Goal: Leave review/rating

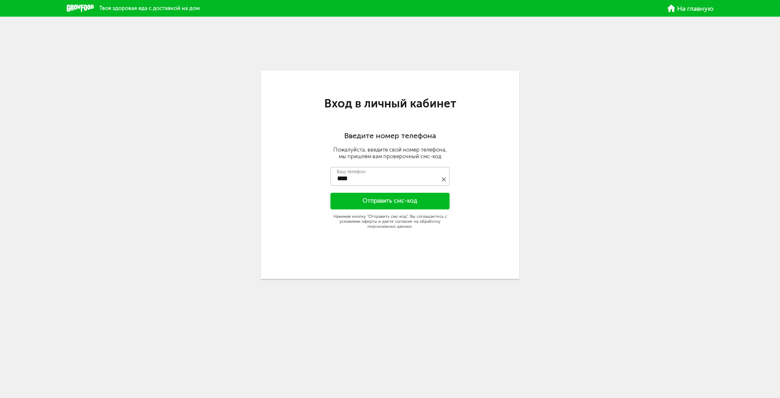
click at [381, 167] on input "****" at bounding box center [389, 176] width 119 height 19
click at [372, 177] on input "****" at bounding box center [389, 176] width 119 height 19
type input "**********"
click at [371, 195] on button "Отправить смс-код" at bounding box center [389, 201] width 119 height 17
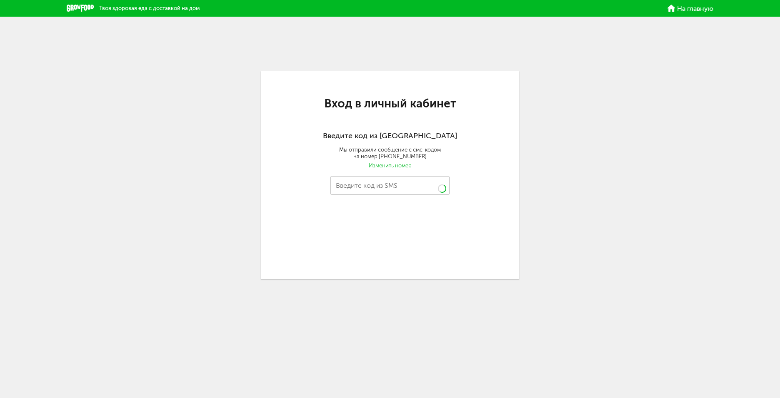
type input "****"
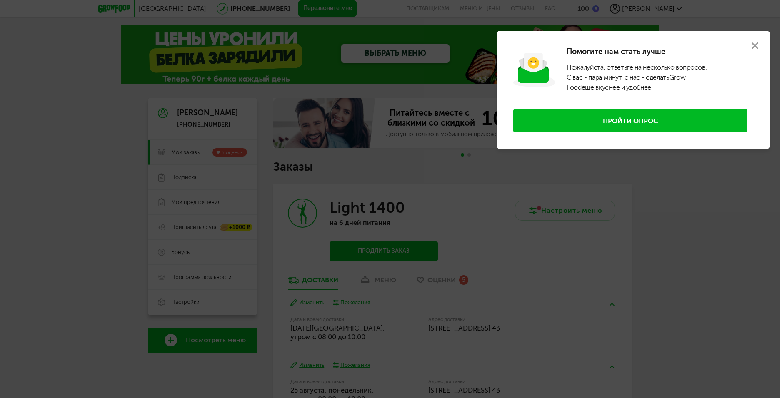
click at [759, 43] on button at bounding box center [755, 46] width 30 height 30
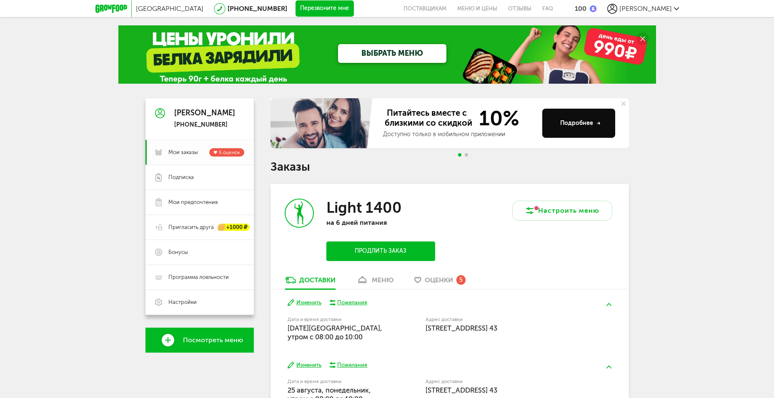
click at [185, 155] on span "Мои заказы" at bounding box center [183, 152] width 30 height 7
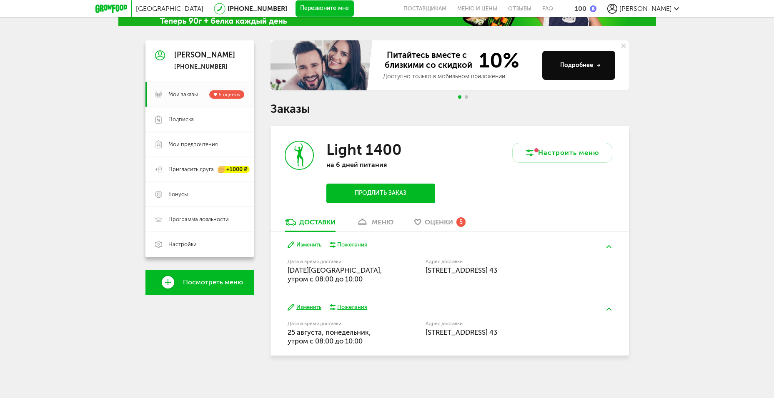
click at [380, 217] on div "Light 1400 на 6 дней питания Продлить заказ" at bounding box center [359, 172] width 179 height 92
click at [378, 224] on div "меню" at bounding box center [383, 222] width 22 height 8
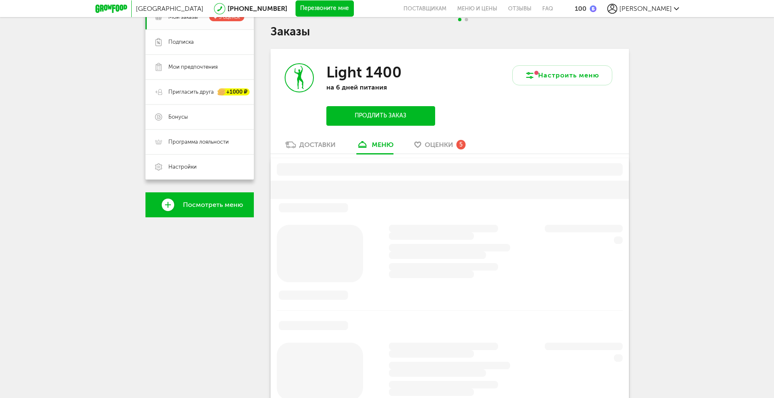
scroll to position [163, 0]
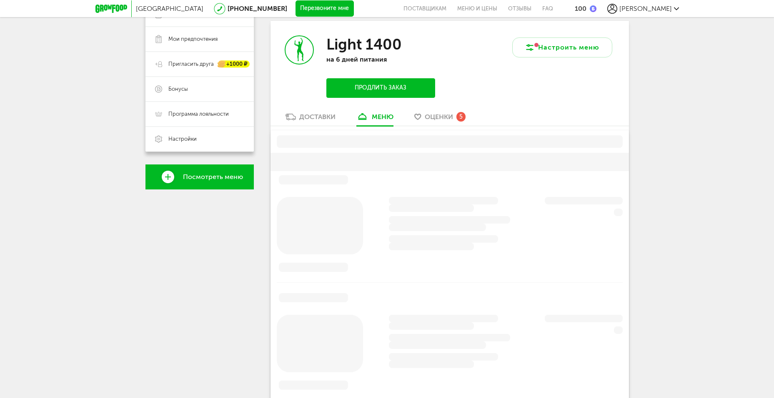
click at [438, 112] on div "Light 1400 на 6 дней питания Продлить заказ" at bounding box center [359, 67] width 179 height 92
click at [438, 117] on span "Оценки" at bounding box center [438, 117] width 28 height 8
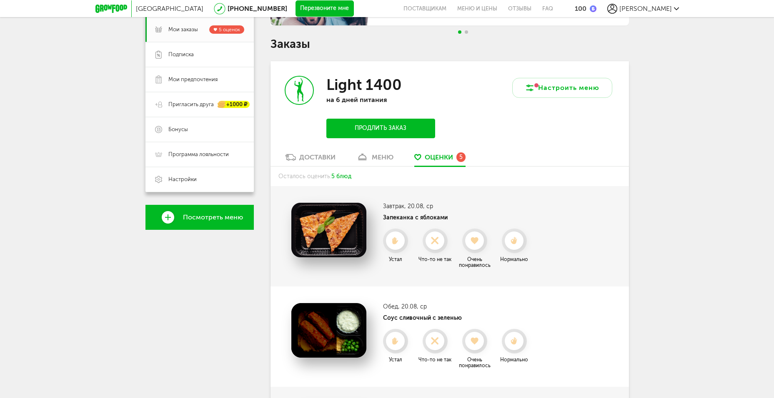
scroll to position [86, 0]
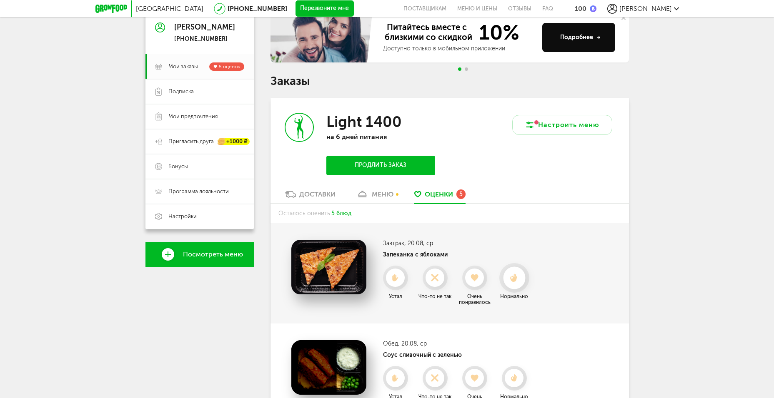
click at [509, 278] on icon at bounding box center [514, 278] width 22 height 9
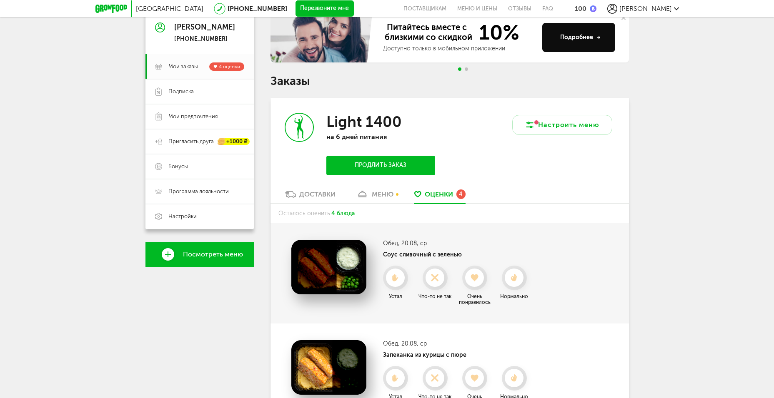
scroll to position [169, 0]
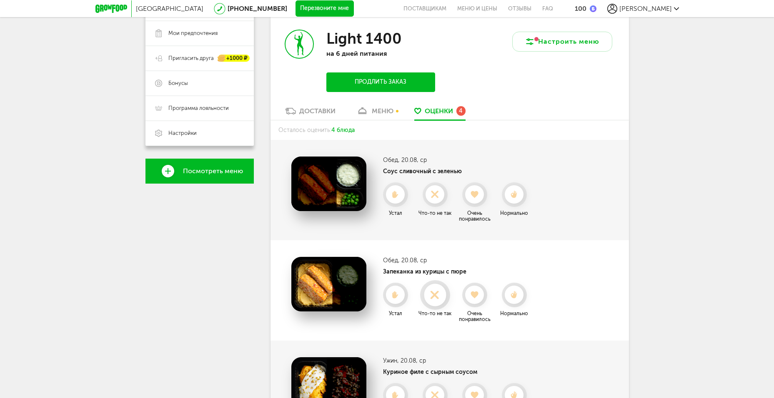
click at [434, 294] on use at bounding box center [435, 295] width 16 height 16
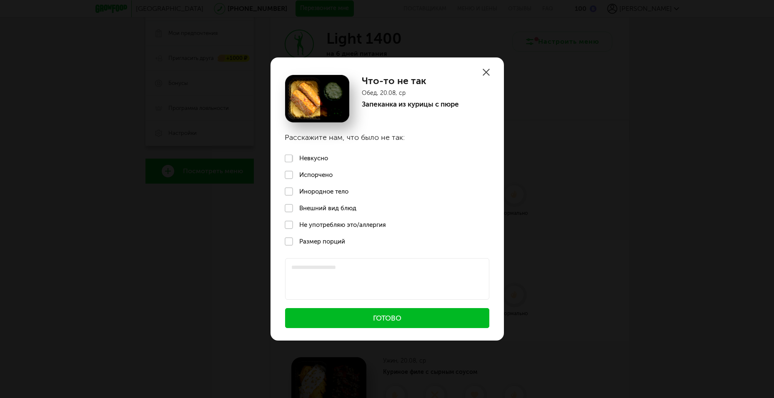
click at [314, 154] on label "Невкусно" at bounding box center [386, 158] width 233 height 17
click at [362, 321] on button "Готово" at bounding box center [387, 318] width 204 height 20
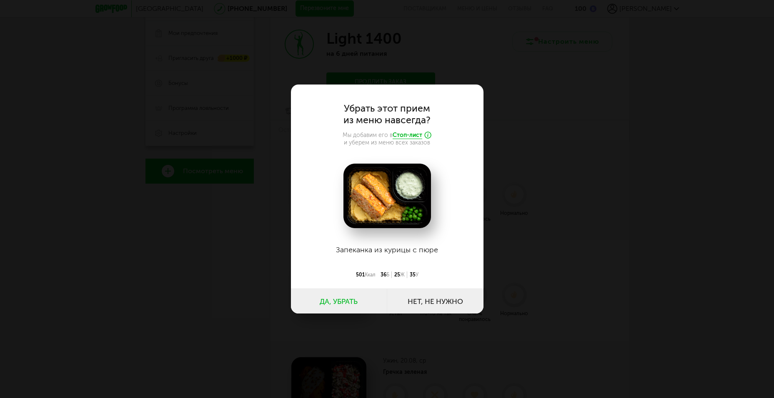
click at [329, 299] on button "Да, убрать" at bounding box center [339, 301] width 96 height 25
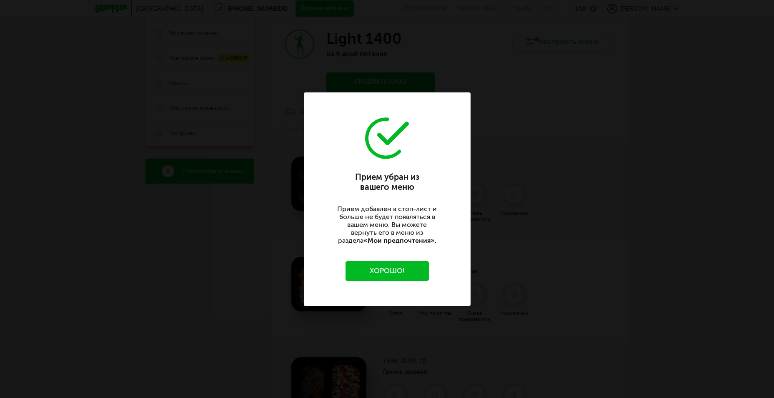
click at [385, 277] on button "Хорошо!" at bounding box center [386, 271] width 83 height 20
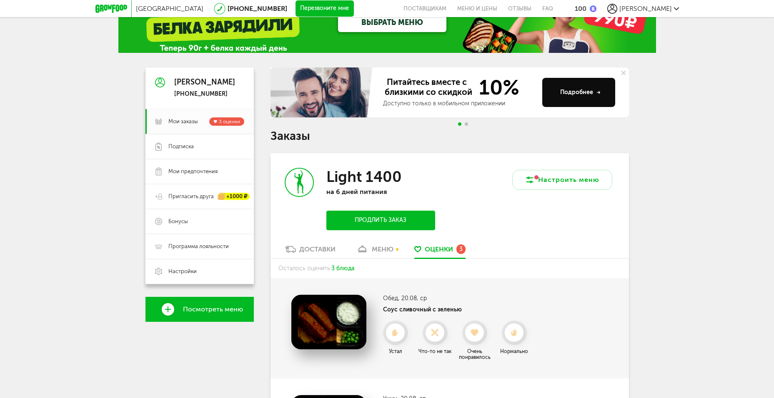
scroll to position [83, 0]
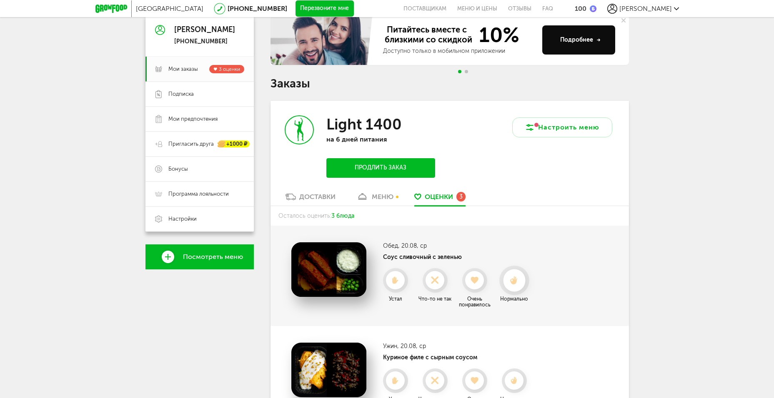
click at [507, 279] on icon at bounding box center [514, 280] width 22 height 9
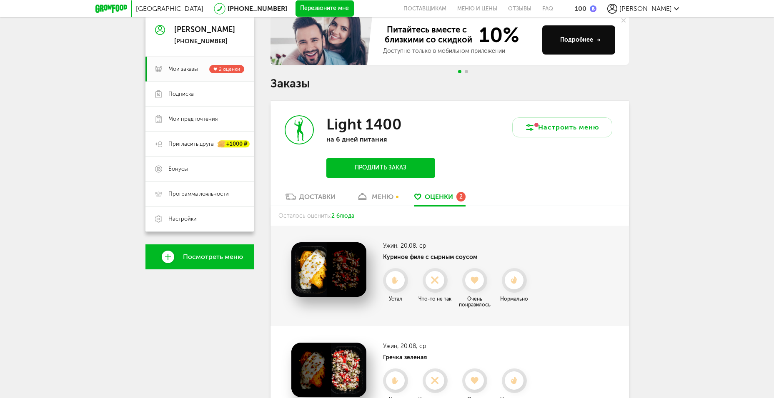
click at [377, 193] on div "меню" at bounding box center [383, 197] width 22 height 8
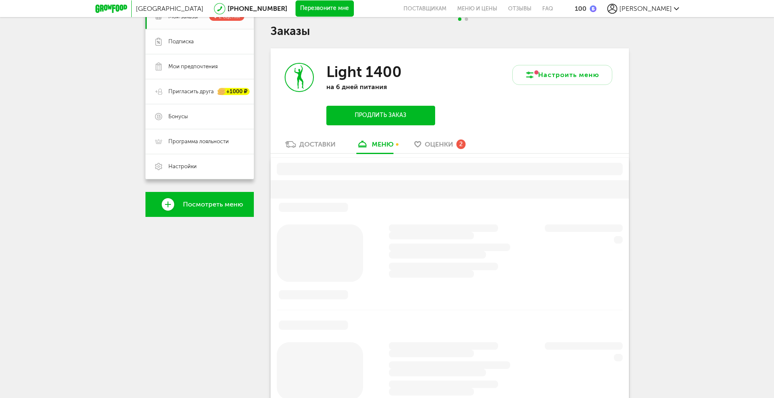
scroll to position [163, 0]
